Goal: Transaction & Acquisition: Obtain resource

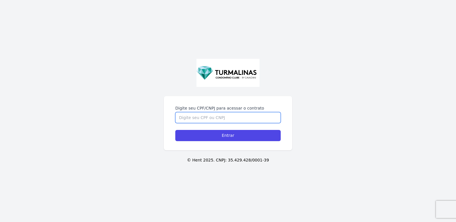
click at [205, 116] on input "Digite seu CPF/CNPJ para acessar o contrato" at bounding box center [227, 117] width 105 height 11
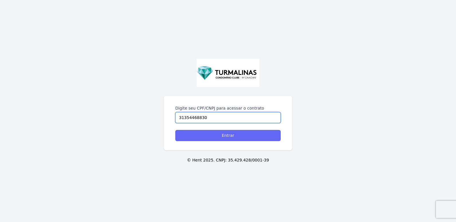
type input "31354468830"
click at [221, 137] on input "Entrar" at bounding box center [227, 135] width 105 height 11
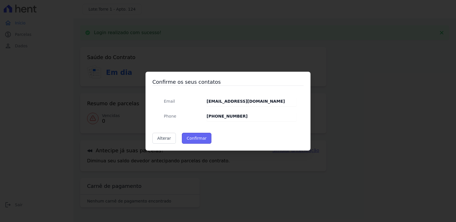
click at [195, 136] on button "Confirmar" at bounding box center [197, 138] width 30 height 11
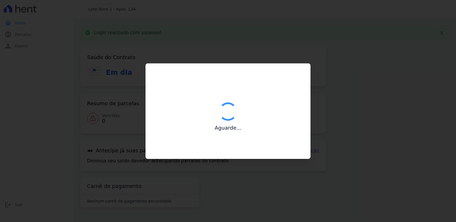
type input "Contatos confirmados com sucesso."
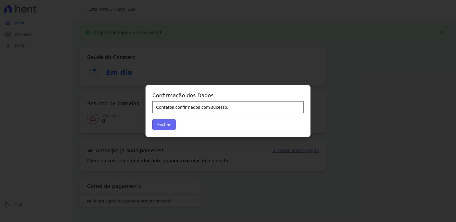
click at [162, 124] on button "Fechar" at bounding box center [163, 124] width 23 height 11
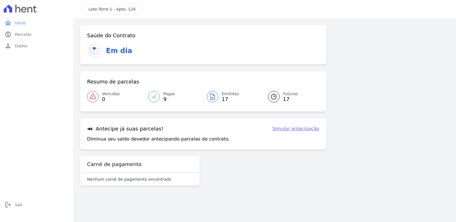
click at [297, 129] on link "Simular antecipação" at bounding box center [295, 128] width 47 height 7
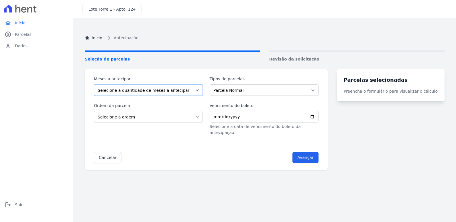
click at [132, 89] on select "Selecione a quantidade de meses a antecipar 1 2 3 4 5 6 7 8 9 10 11 12 13 14 15…" at bounding box center [148, 89] width 109 height 11
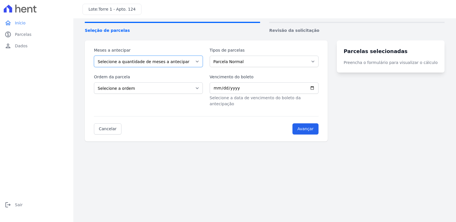
scroll to position [32, 0]
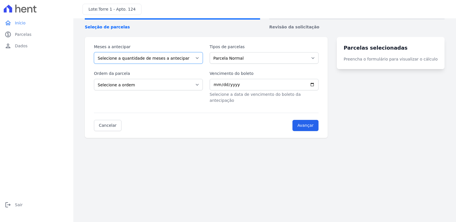
click at [176, 58] on select "Selecione a quantidade de meses a antecipar 1 2 3 4 5 6 7 8 9 10 11 12 13 14 15…" at bounding box center [148, 57] width 109 height 11
click at [172, 56] on select "Selecione a quantidade de meses a antecipar 1 2 3 4 5 6 7 8 9 10 11 12 13 14 15…" at bounding box center [148, 57] width 109 height 11
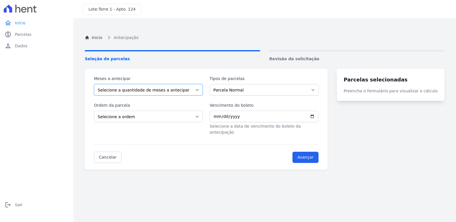
scroll to position [0, 0]
click at [148, 92] on select "Selecione a quantidade de meses a antecipar 1 2 3 4 5 6 7 8 9 10 11 12 13 14 15…" at bounding box center [148, 89] width 109 height 11
select select "15"
click at [94, 84] on select "Selecione a quantidade de meses a antecipar 1 2 3 4 5 6 7 8 9 10 11 12 13 14 15…" at bounding box center [148, 89] width 109 height 11
click at [247, 87] on select "Parcela Normal Financiamento CEF" at bounding box center [264, 89] width 109 height 11
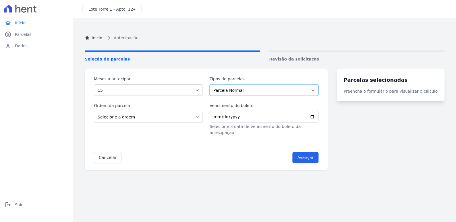
click at [247, 87] on select "Parcela Normal Financiamento CEF" at bounding box center [264, 89] width 109 height 11
click at [139, 113] on select "Selecione a ordem Últimas parcelas Primeiras parcelas" at bounding box center [148, 116] width 109 height 11
select select "ending"
click at [94, 111] on select "Selecione a ordem Últimas parcelas Primeiras parcelas" at bounding box center [148, 116] width 109 height 11
click at [315, 152] on input "Avançar" at bounding box center [306, 157] width 26 height 11
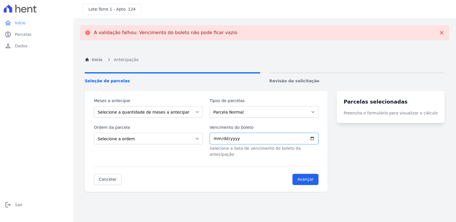
click at [226, 140] on input "Vencimento do boleto" at bounding box center [264, 138] width 109 height 11
click at [318, 136] on input "Vencimento do boleto" at bounding box center [264, 138] width 109 height 11
click at [171, 107] on select "Selecione a quantidade de meses a antecipar 1 2 3 4 5 6 7 8 9 10 11 12 13 14 15…" at bounding box center [148, 111] width 109 height 11
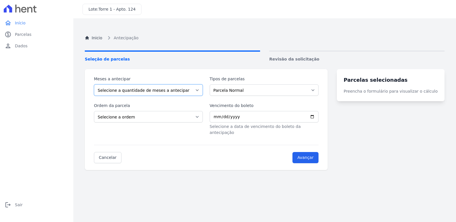
select select "15"
click at [94, 84] on select "Selecione a quantidade de meses a antecipar 1 2 3 4 5 6 7 8 9 10 11 12 13 14 15…" at bounding box center [148, 89] width 109 height 11
click at [132, 116] on select "Selecione a ordem Últimas parcelas Primeiras parcelas" at bounding box center [148, 116] width 109 height 11
select select "ending"
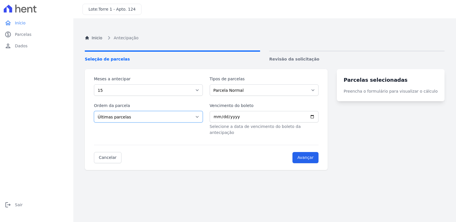
click at [94, 111] on select "Selecione a ordem Últimas parcelas Primeiras parcelas" at bounding box center [148, 116] width 109 height 11
click at [241, 116] on input "Vencimento do boleto" at bounding box center [264, 116] width 109 height 11
click at [319, 116] on input "Vencimento do boleto" at bounding box center [264, 116] width 109 height 11
type input "2025-09-05"
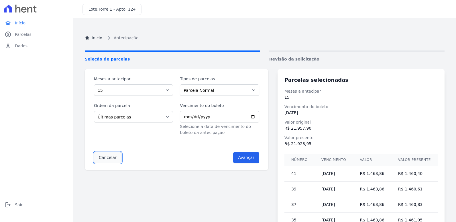
click at [108, 155] on link "Cancelar" at bounding box center [108, 157] width 28 height 11
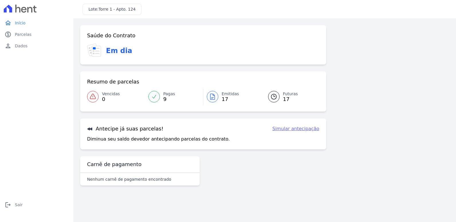
click at [158, 95] on div at bounding box center [153, 96] width 11 height 11
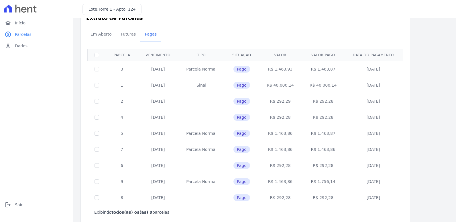
scroll to position [27, 0]
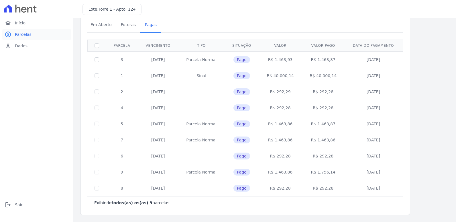
click at [25, 33] on span "Parcelas" at bounding box center [23, 35] width 17 height 6
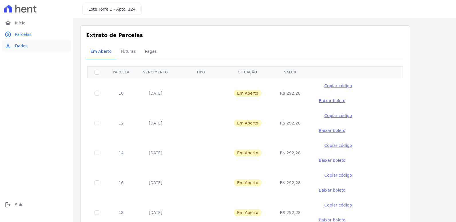
click at [22, 49] on link "person Dados" at bounding box center [36, 45] width 69 height 11
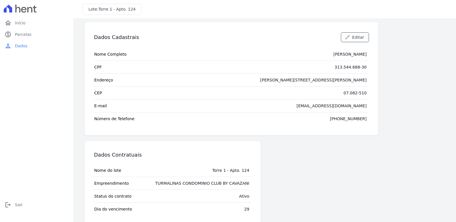
scroll to position [14, 0]
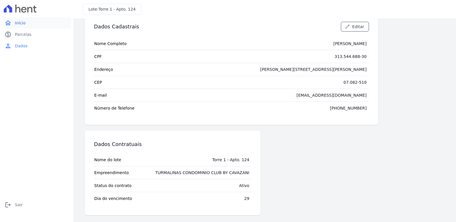
click at [23, 21] on span "Início" at bounding box center [20, 23] width 11 height 6
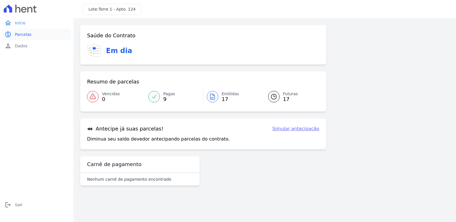
click at [19, 33] on span "Parcelas" at bounding box center [23, 35] width 17 height 6
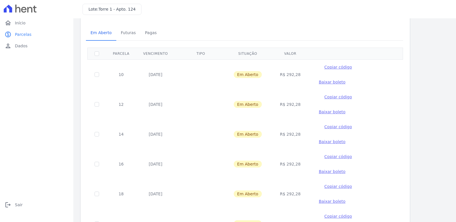
scroll to position [29, 0]
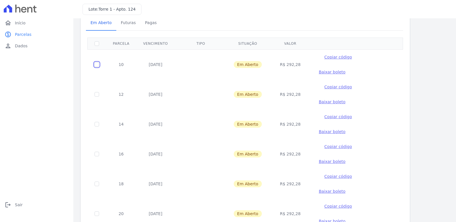
click at [98, 62] on input "checkbox" at bounding box center [97, 64] width 5 height 5
checkbox input "true"
click at [96, 92] on input "checkbox" at bounding box center [97, 94] width 5 height 5
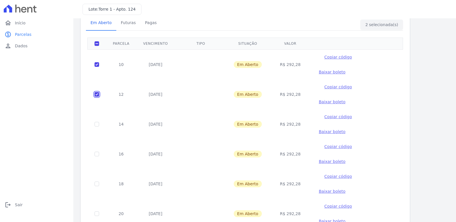
checkbox input "false"
click at [95, 62] on input "checkbox" at bounding box center [97, 64] width 5 height 5
checkbox input "false"
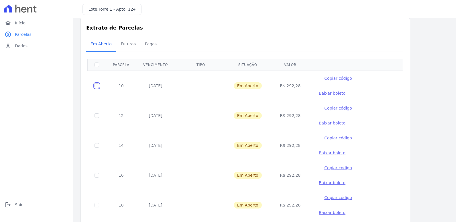
scroll to position [0, 0]
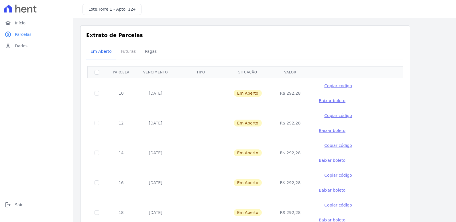
click at [126, 51] on span "Futuras" at bounding box center [128, 51] width 22 height 11
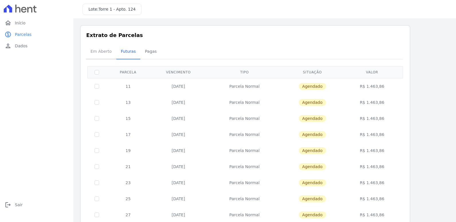
click at [93, 50] on span "Em Aberto" at bounding box center [101, 51] width 28 height 11
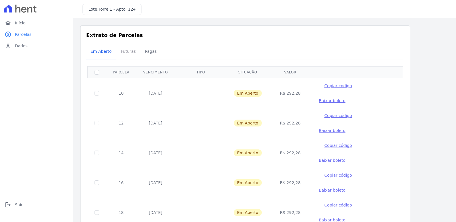
click at [125, 50] on span "Futuras" at bounding box center [128, 51] width 22 height 11
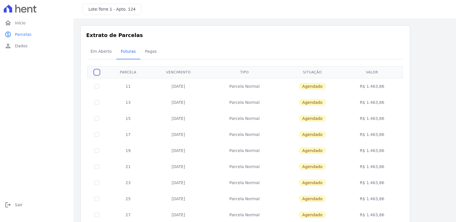
click at [96, 72] on input "checkbox" at bounding box center [97, 72] width 5 height 5
checkbox input "true"
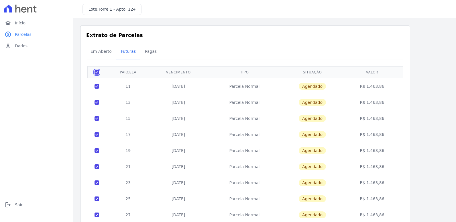
checkbox input "true"
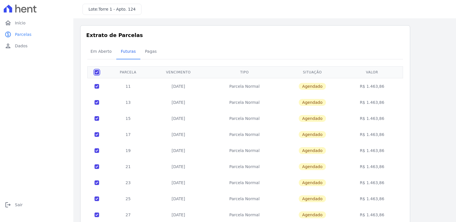
checkbox input "true"
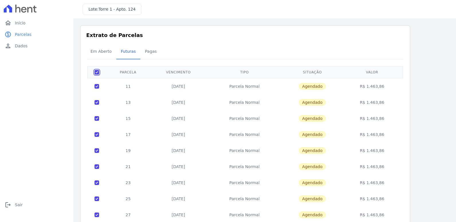
checkbox input "true"
click at [98, 70] on input "checkbox" at bounding box center [97, 72] width 5 height 5
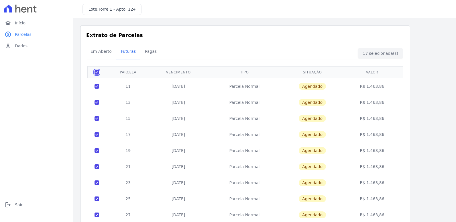
checkbox input "false"
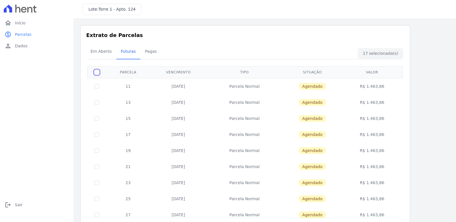
checkbox input "false"
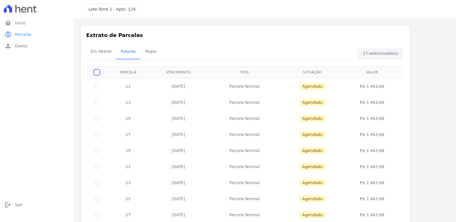
checkbox input "false"
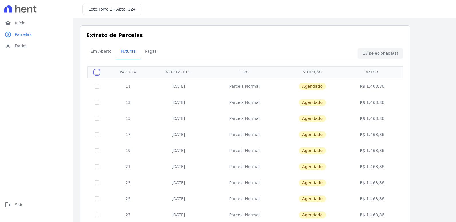
checkbox input "false"
click at [99, 51] on span "Em Aberto" at bounding box center [101, 51] width 28 height 11
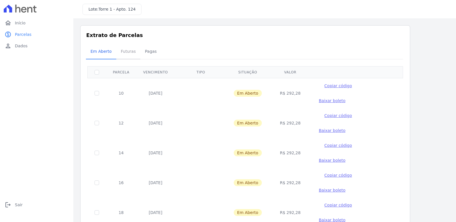
click at [127, 50] on span "Futuras" at bounding box center [128, 51] width 22 height 11
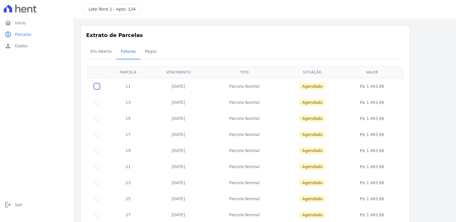
click at [97, 84] on input "checkbox" at bounding box center [97, 86] width 5 height 5
checkbox input "true"
click at [17, 23] on span "Início" at bounding box center [20, 23] width 11 height 6
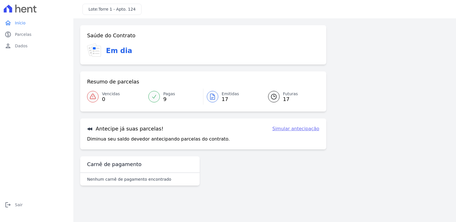
click at [292, 128] on link "Simular antecipação" at bounding box center [295, 128] width 47 height 7
select select "15"
select select "ending"
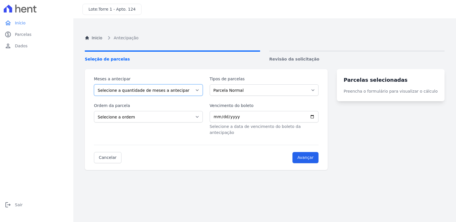
click at [139, 89] on select "Selecione a quantidade de meses a antecipar 1 2 3 4 5 6 7 8 9 10 11 12 13 14 15…" at bounding box center [148, 89] width 109 height 11
select select "1"
click at [94, 84] on select "Selecione a quantidade de meses a antecipar 1 2 3 4 5 6 7 8 9 10 11 12 13 14 15…" at bounding box center [148, 89] width 109 height 11
click at [290, 88] on select "Parcela Normal Financiamento CEF" at bounding box center [264, 89] width 109 height 11
click at [256, 92] on select "Parcela Normal Financiamento CEF" at bounding box center [264, 89] width 109 height 11
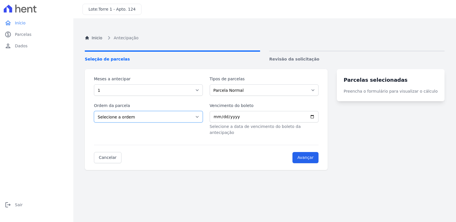
click at [137, 120] on select "Selecione a ordem Últimas parcelas Primeiras parcelas" at bounding box center [148, 116] width 109 height 11
select select "beginning"
click at [94, 111] on select "Selecione a ordem Últimas parcelas Primeiras parcelas" at bounding box center [148, 116] width 109 height 11
click at [238, 118] on input "Vencimento do boleto" at bounding box center [264, 116] width 109 height 11
click at [319, 114] on input "Vencimento do boleto" at bounding box center [264, 116] width 109 height 11
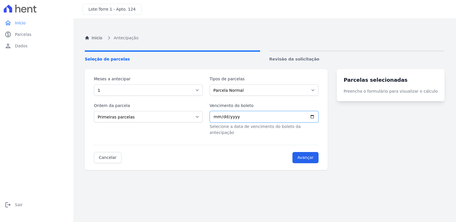
type input "2025-09-05"
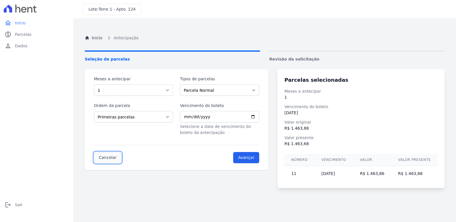
click at [113, 158] on link "Cancelar" at bounding box center [108, 157] width 28 height 11
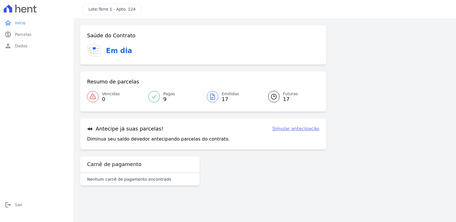
click at [220, 96] on link "Emitidas 17" at bounding box center [232, 97] width 58 height 16
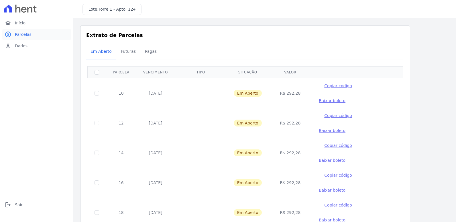
click at [20, 33] on span "Parcelas" at bounding box center [23, 35] width 17 height 6
click at [25, 34] on span "Parcelas" at bounding box center [23, 35] width 17 height 6
click at [28, 22] on link "home Início" at bounding box center [36, 22] width 69 height 11
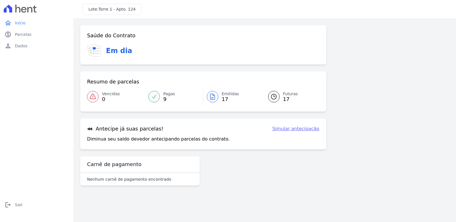
click at [276, 96] on icon at bounding box center [273, 96] width 7 height 7
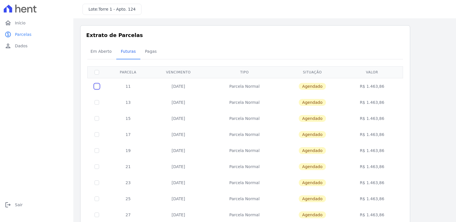
click at [97, 86] on input "checkbox" at bounding box center [97, 86] width 5 height 5
checkbox input "true"
click at [16, 23] on span "Início" at bounding box center [20, 23] width 11 height 6
